Goal: Transaction & Acquisition: Purchase product/service

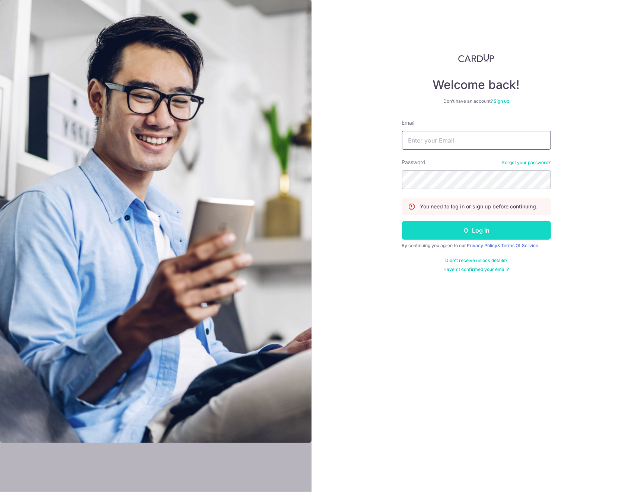
type input "[EMAIL_ADDRESS][DOMAIN_NAME]"
click at [522, 228] on button "Log in" at bounding box center [476, 230] width 149 height 19
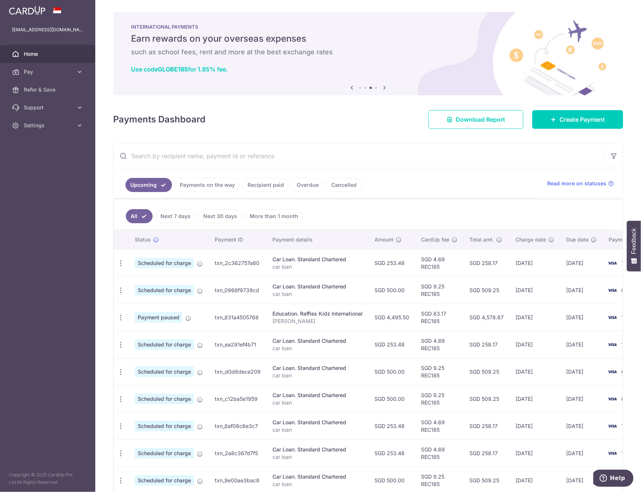
scroll to position [85, 0]
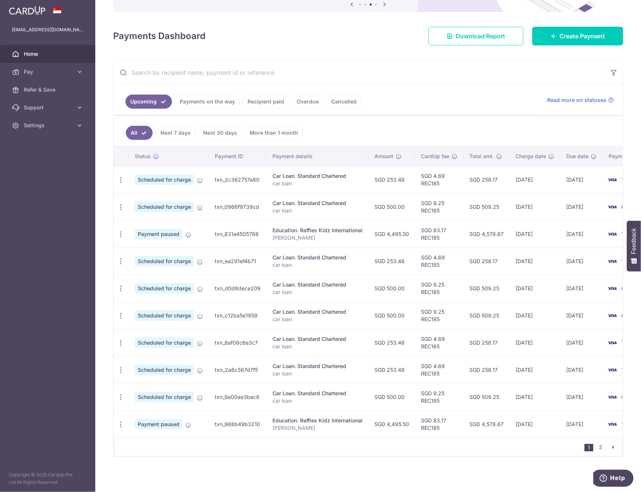
click at [374, 453] on div "1 2" at bounding box center [368, 446] width 508 height 19
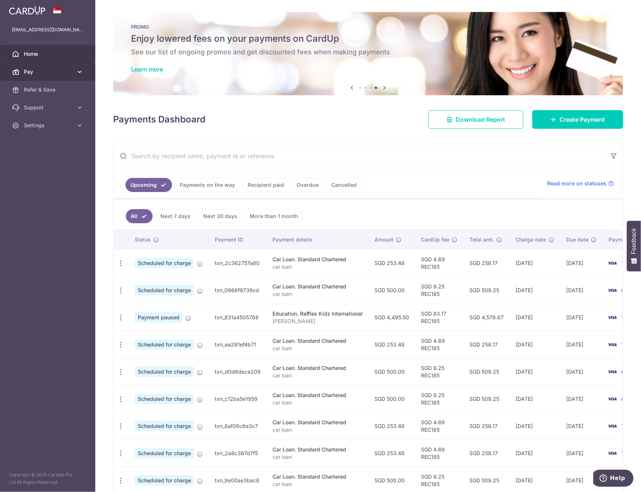
click at [52, 74] on span "Pay" at bounding box center [48, 71] width 49 height 7
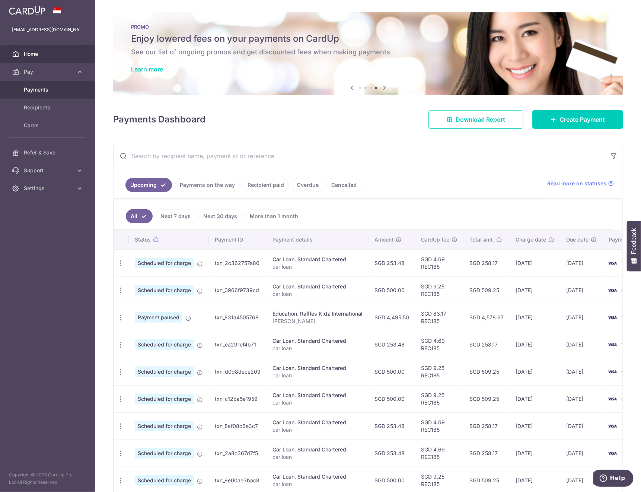
click at [62, 87] on span "Payments" at bounding box center [48, 89] width 49 height 7
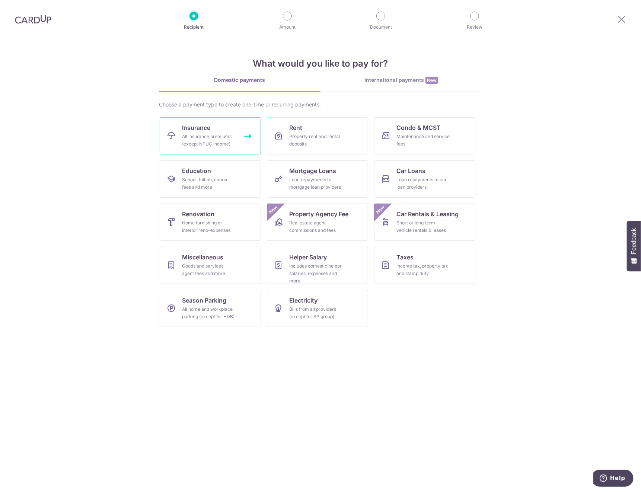
click at [185, 139] on div "All insurance premiums (except NTUC Income)" at bounding box center [209, 140] width 54 height 15
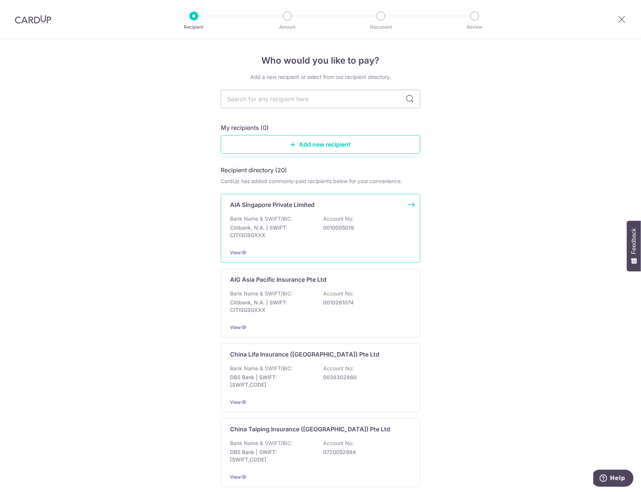
click at [343, 224] on p "0010005019" at bounding box center [364, 227] width 83 height 7
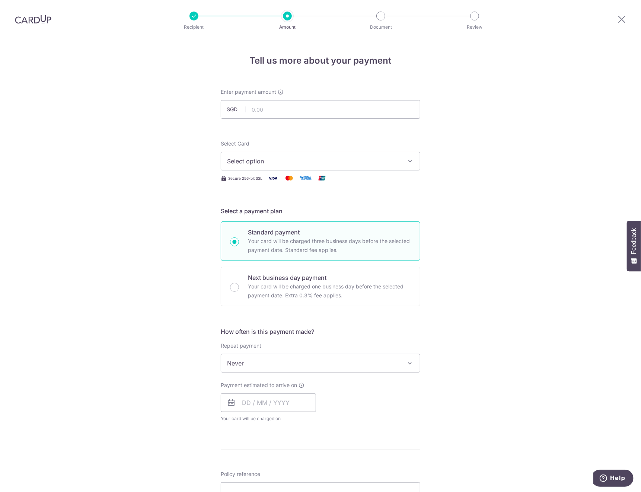
click at [372, 94] on div "Enter payment amount SGD" at bounding box center [320, 103] width 199 height 31
click at [365, 115] on input "text" at bounding box center [320, 109] width 199 height 19
type input "1,210.00"
click at [396, 160] on span "Select option" at bounding box center [313, 161] width 173 height 9
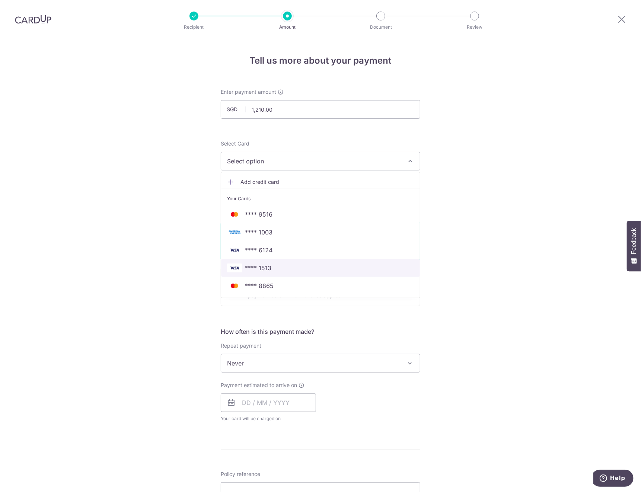
click at [378, 270] on span "**** 1513" at bounding box center [320, 267] width 187 height 9
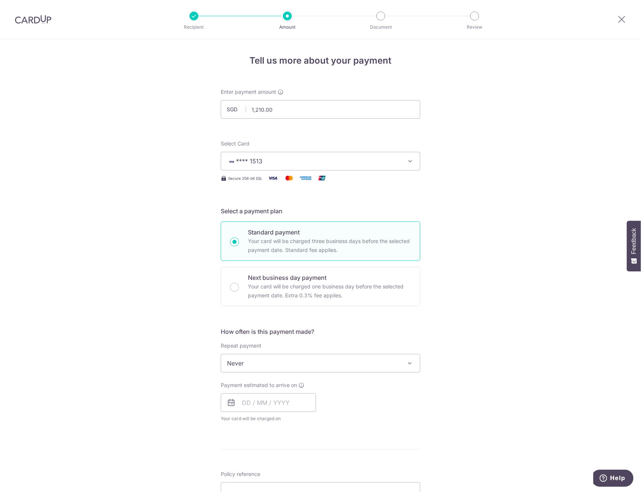
click at [405, 369] on span "Never" at bounding box center [320, 363] width 199 height 18
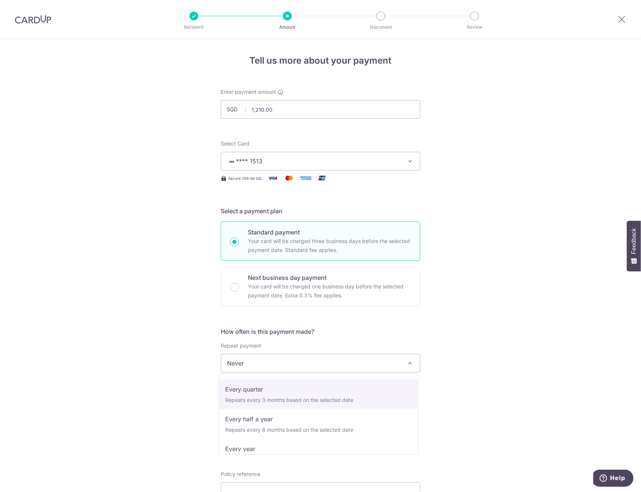
select select "4"
click at [286, 404] on input "text" at bounding box center [268, 402] width 95 height 19
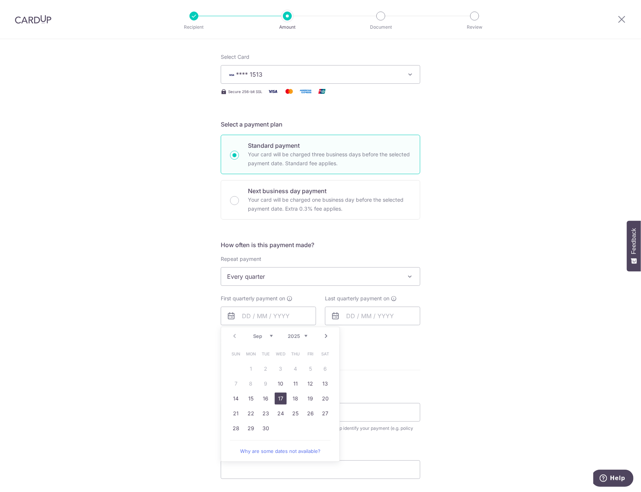
click at [281, 401] on link "17" at bounding box center [281, 398] width 12 height 12
type input "[DATE]"
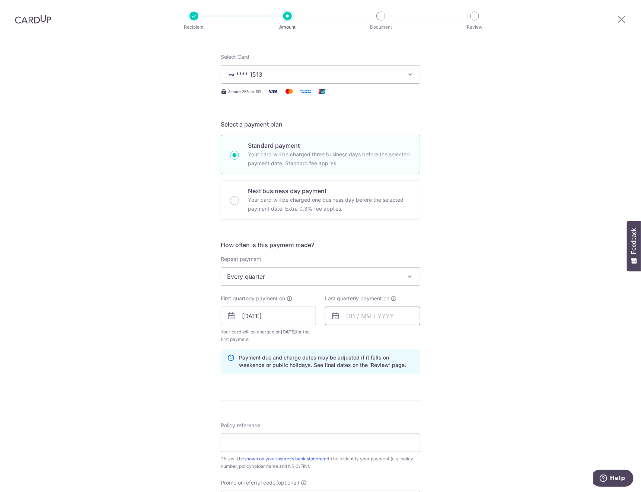
click at [390, 319] on input "text" at bounding box center [372, 316] width 95 height 19
click at [408, 335] on select "2025 2026 2027 2028 2029 2030 2031 2032 2033 2034 2035" at bounding box center [402, 336] width 20 height 6
click at [385, 396] on link "16" at bounding box center [385, 398] width 12 height 12
type input "16/09/2026"
click at [466, 372] on div "Tell us more about your payment Enter payment amount SGD 1,210.00 1210.00 Selec…" at bounding box center [320, 307] width 641 height 711
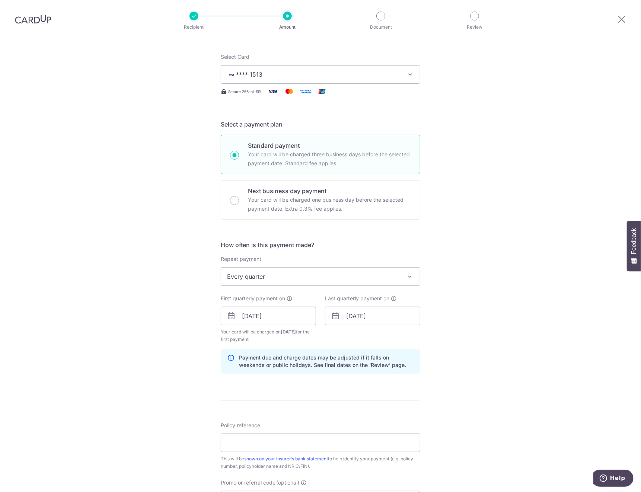
scroll to position [173, 0]
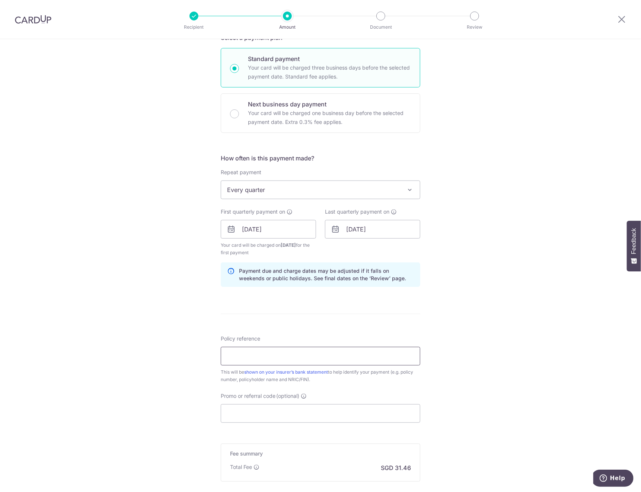
click at [398, 354] on input "Policy reference" at bounding box center [320, 356] width 199 height 19
type input "[PERSON_NAME] L548256594"
click at [243, 413] on input "Promo or referral code (optional)" at bounding box center [320, 413] width 199 height 19
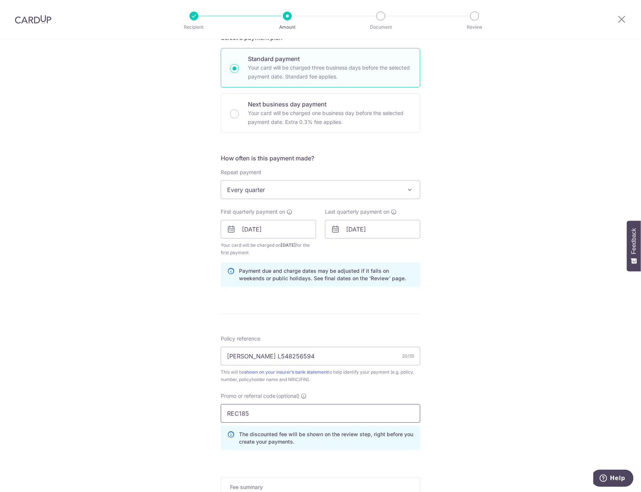
scroll to position [260, 0]
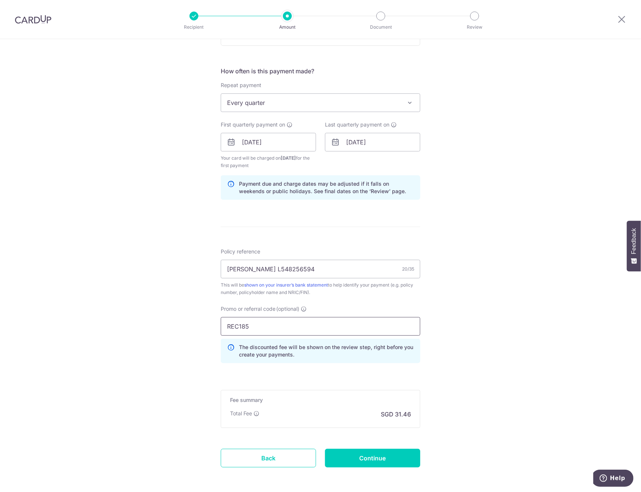
type input "REC185"
click at [469, 436] on div "Tell us more about your payment Enter payment amount SGD 1,210.00 1210.00 Selec…" at bounding box center [320, 151] width 641 height 744
click at [407, 455] on input "Continue" at bounding box center [372, 458] width 95 height 19
type input "Create Schedule"
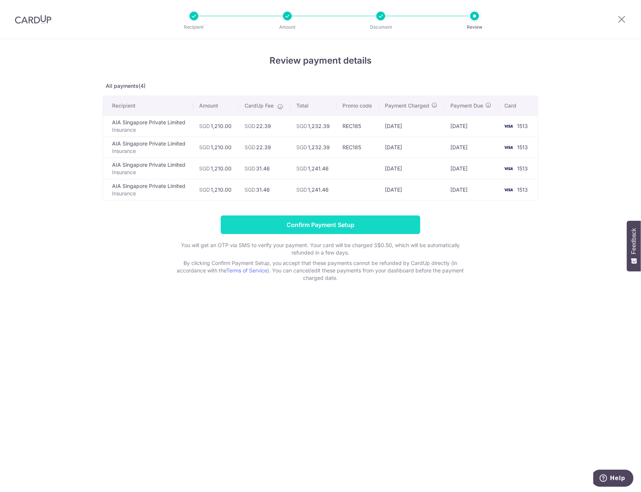
click at [355, 227] on input "Confirm Payment Setup" at bounding box center [320, 224] width 199 height 19
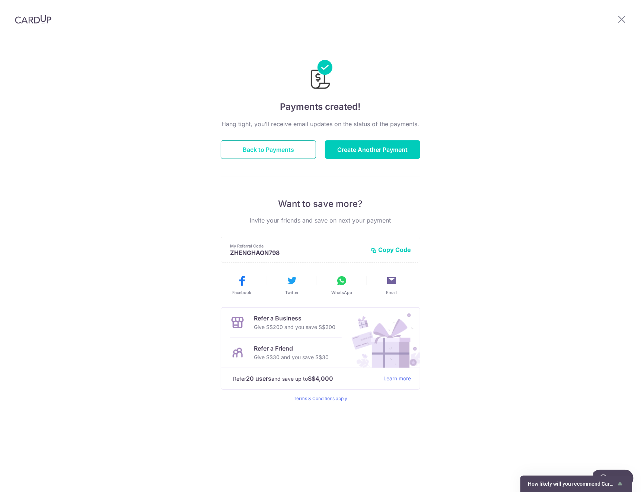
click at [267, 151] on button "Back to Payments" at bounding box center [268, 149] width 95 height 19
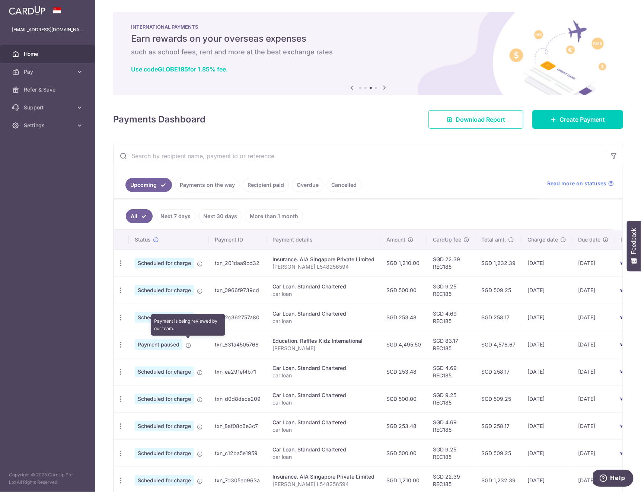
scroll to position [85, 0]
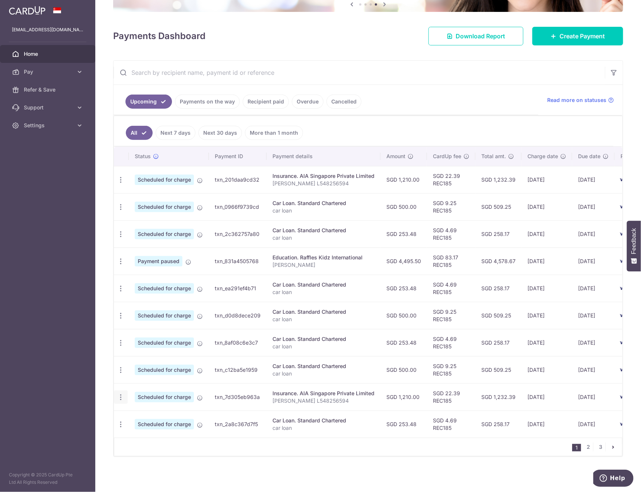
click at [121, 393] on icon "button" at bounding box center [121, 397] width 8 height 8
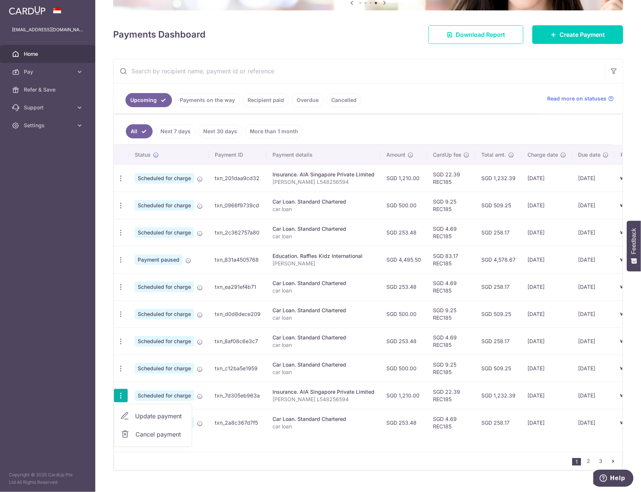
click at [295, 465] on div "1 2 3" at bounding box center [368, 461] width 508 height 19
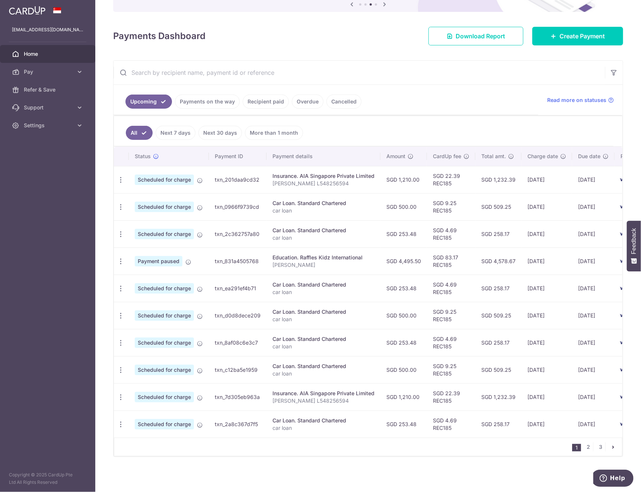
click at [350, 459] on div "× Pause Schedule Pause all future payments in this series Pause just this one p…" at bounding box center [367, 246] width 545 height 492
